Goal: Navigation & Orientation: Find specific page/section

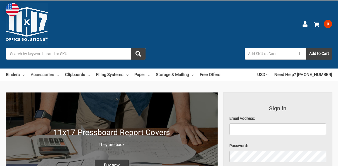
click at [43, 75] on link "Accessories" at bounding box center [45, 75] width 28 height 12
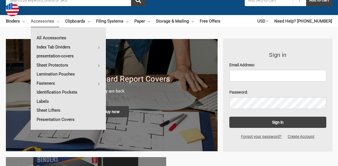
scroll to position [56, 0]
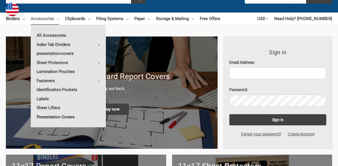
click at [43, 115] on link "Presentation Covers" at bounding box center [68, 117] width 75 height 9
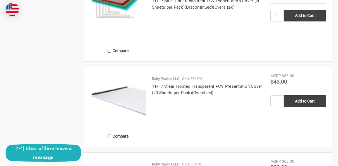
scroll to position [816, 0]
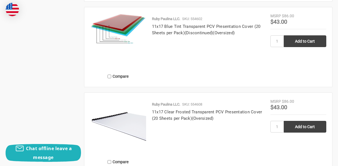
click at [124, 126] on img at bounding box center [118, 127] width 56 height 56
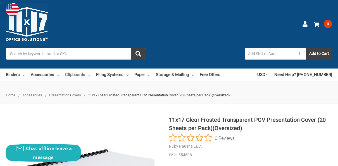
click at [76, 76] on link "Clipboards" at bounding box center [77, 75] width 25 height 12
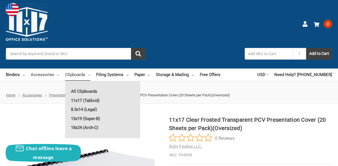
click at [35, 73] on link "Accessories" at bounding box center [45, 75] width 28 height 12
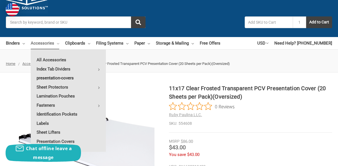
scroll to position [32, 0]
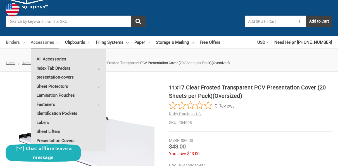
click at [11, 42] on link "Binders" at bounding box center [15, 42] width 19 height 12
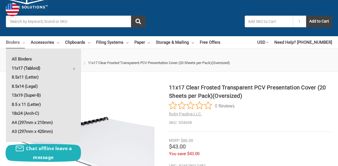
click at [28, 69] on link "11x17 (Tabloid)" at bounding box center [43, 68] width 75 height 9
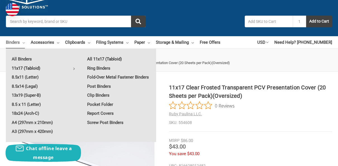
click at [98, 59] on link "All 11x17 (Tabloid)" at bounding box center [118, 59] width 75 height 9
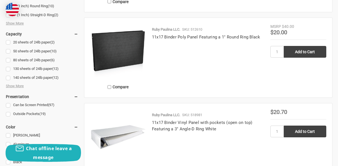
scroll to position [432, 0]
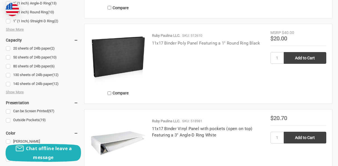
click at [158, 42] on link "11x17 Binder Poly Panel Featuring a 1" Round Ring Black" at bounding box center [206, 43] width 108 height 5
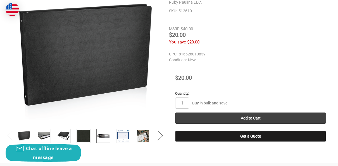
click at [104, 136] on img at bounding box center [103, 136] width 12 height 12
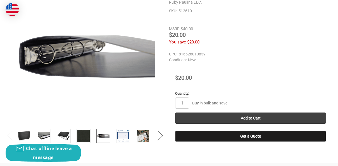
click at [91, 137] on li at bounding box center [85, 137] width 20 height 16
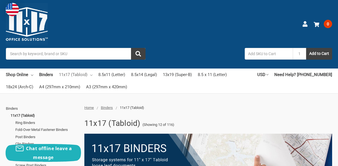
click at [71, 75] on link "11x17 (Tabloid)" at bounding box center [76, 75] width 34 height 12
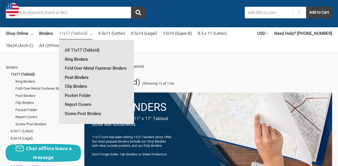
scroll to position [43, 0]
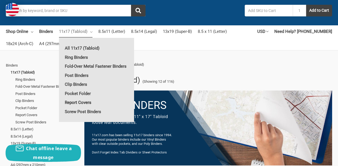
click at [77, 102] on link "Report Covers" at bounding box center [96, 102] width 75 height 9
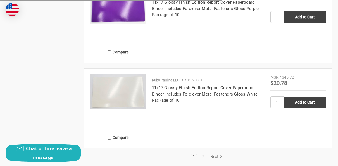
scroll to position [1047, 0]
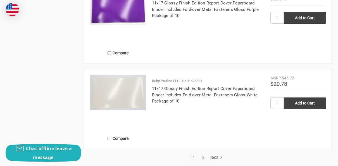
click at [202, 160] on li "2" at bounding box center [203, 158] width 7 height 6
drag, startPoint x: 202, startPoint y: 158, endPoint x: 202, endPoint y: 164, distance: 6.1
click at [202, 155] on li "2" at bounding box center [203, 158] width 7 height 6
click at [203, 159] on link "2" at bounding box center [203, 158] width 6 height 4
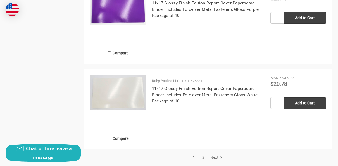
click at [216, 157] on link "Next" at bounding box center [215, 158] width 14 height 5
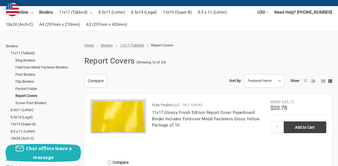
scroll to position [36, 0]
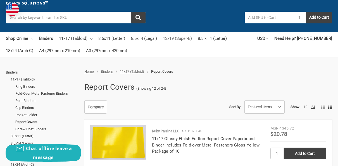
click at [175, 39] on link "13x19 (Super-B)" at bounding box center [177, 38] width 29 height 12
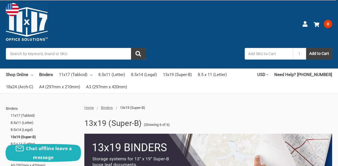
scroll to position [118, 0]
